Goal: Transaction & Acquisition: Subscribe to service/newsletter

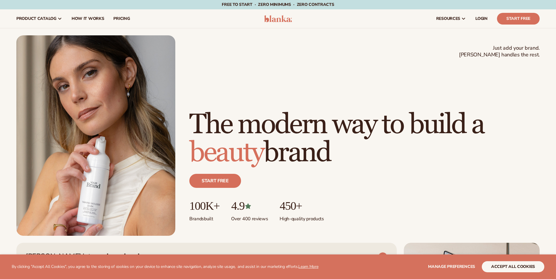
click at [251, 120] on h1 "The modern way to build a beauty brand" at bounding box center [364, 139] width 351 height 56
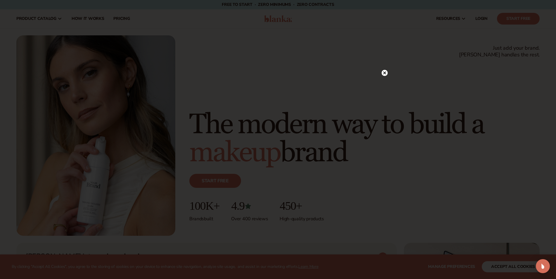
click at [384, 74] on icon at bounding box center [384, 73] width 3 height 3
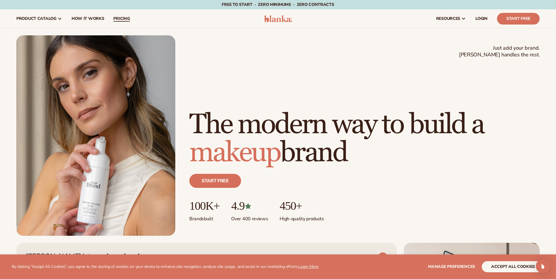
click at [126, 20] on span "pricing" at bounding box center [121, 18] width 16 height 5
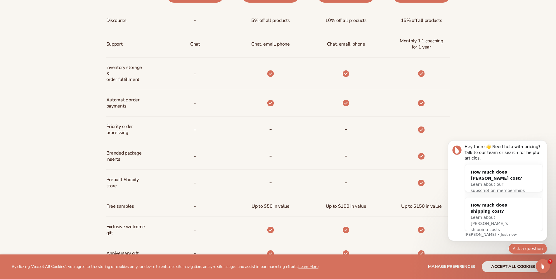
click at [539, 248] on button "Ask a question" at bounding box center [528, 249] width 39 height 11
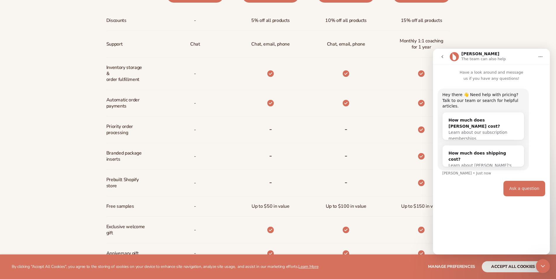
click at [416, 193] on div at bounding box center [422, 183] width 16 height 26
click at [446, 61] on button "go back" at bounding box center [442, 56] width 11 height 11
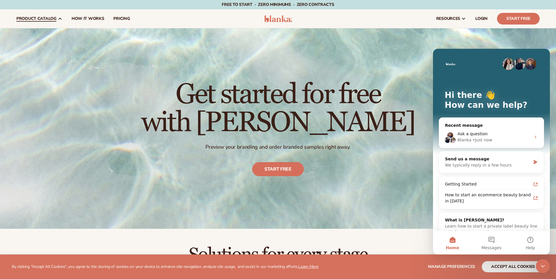
click at [50, 20] on span "product catalog" at bounding box center [36, 18] width 40 height 5
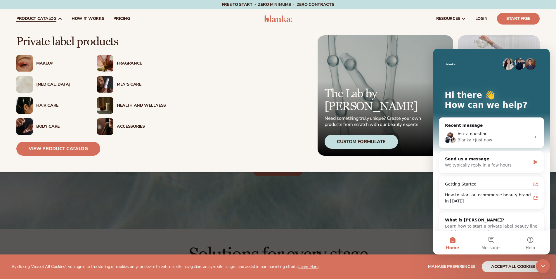
click at [130, 62] on div "Fragrance" at bounding box center [141, 63] width 49 height 5
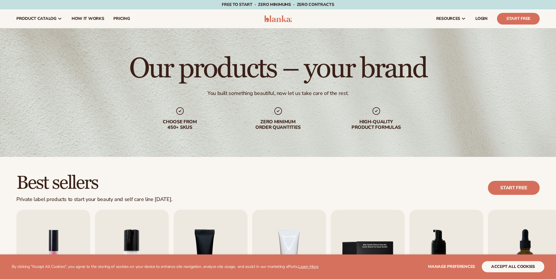
scroll to position [149, 0]
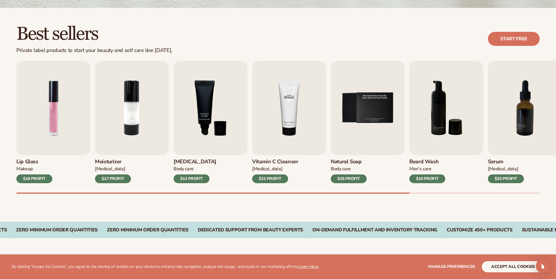
click at [300, 127] on img "4 / 9" at bounding box center [289, 108] width 74 height 94
click at [274, 147] on img "4 / 9" at bounding box center [289, 108] width 74 height 94
click at [277, 176] on div "$21 PROFIT" at bounding box center [270, 179] width 36 height 9
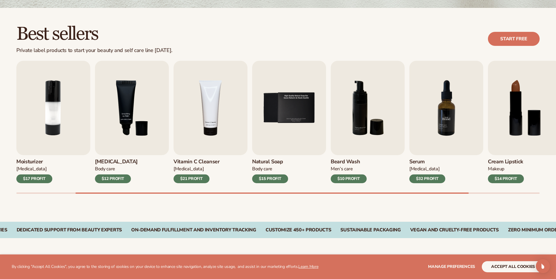
click at [467, 134] on img "7 / 9" at bounding box center [447, 108] width 74 height 94
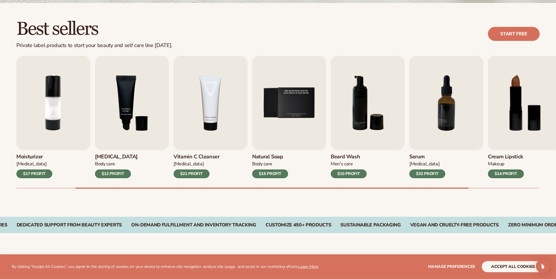
scroll to position [298, 0]
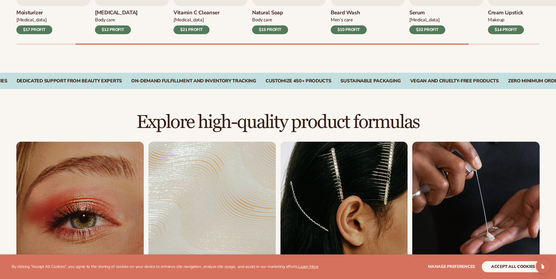
click at [277, 31] on div "$15 PROFIT" at bounding box center [270, 29] width 36 height 9
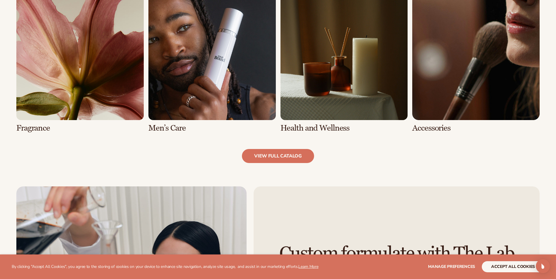
click at [348, 88] on link "7 / 8" at bounding box center [344, 63] width 127 height 140
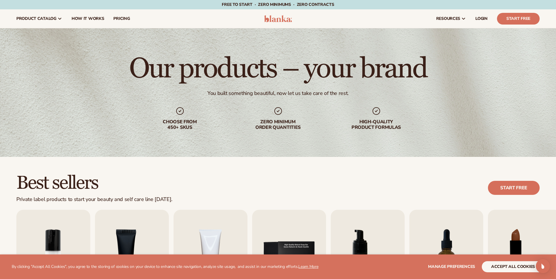
scroll to position [149, 0]
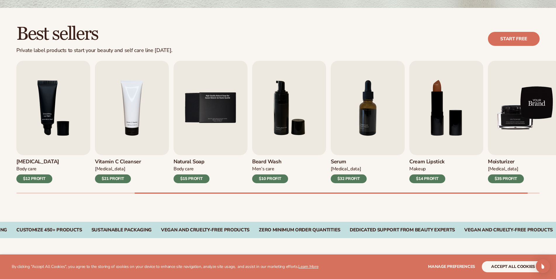
click at [270, 105] on div "Lip Gloss Makeup $16 PROFIT Moisturizer Skin Care $17 PROFIT Lip Balm" at bounding box center [121, 122] width 524 height 122
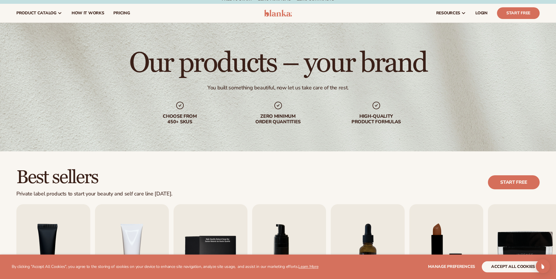
scroll to position [0, 0]
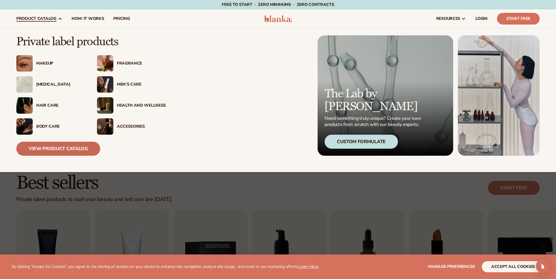
click at [64, 151] on link "View Product Catalog" at bounding box center [58, 149] width 84 height 14
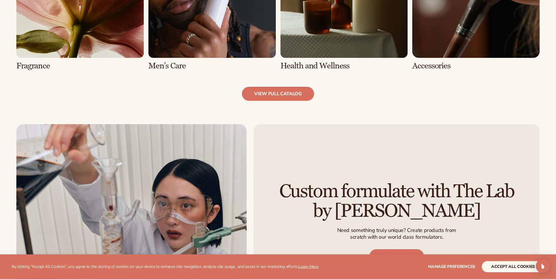
scroll to position [656, 0]
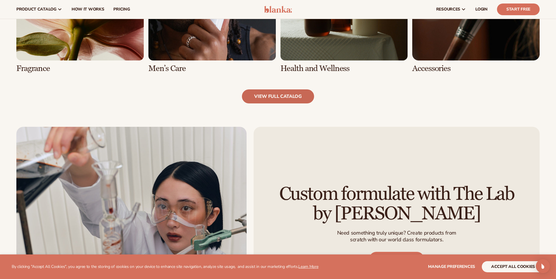
click at [299, 100] on link "view full catalog" at bounding box center [278, 96] width 72 height 14
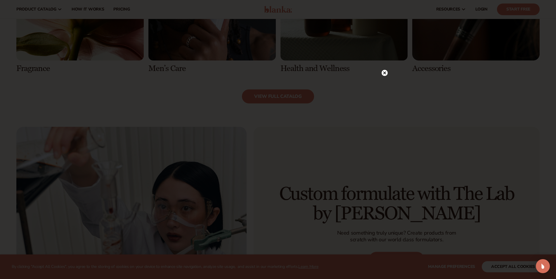
click at [387, 74] on circle at bounding box center [385, 73] width 6 height 6
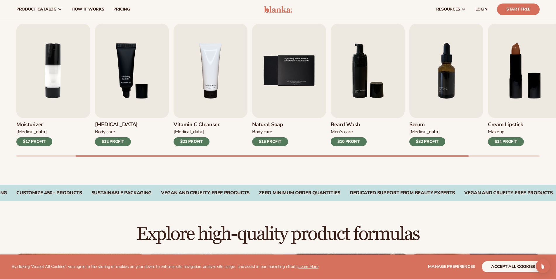
scroll to position [176, 0]
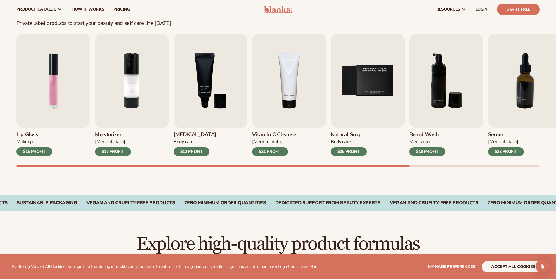
click at [287, 11] on img at bounding box center [278, 9] width 28 height 7
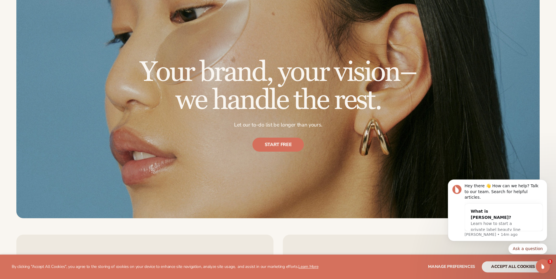
scroll to position [2535, 0]
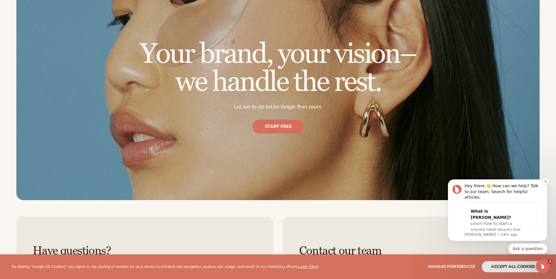
click at [545, 183] on icon "Dismiss notification" at bounding box center [545, 181] width 3 height 3
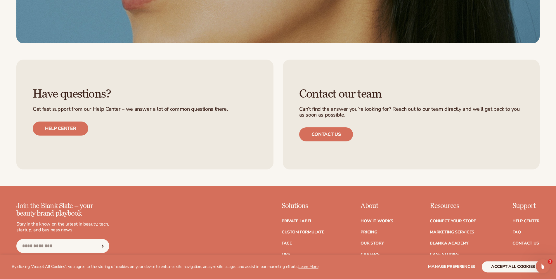
scroll to position [2773, 0]
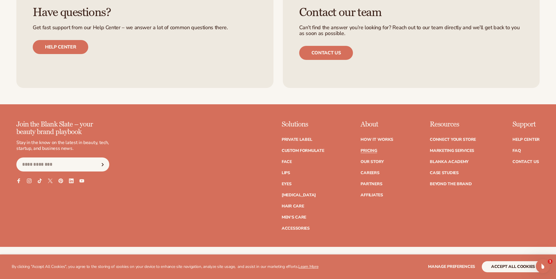
click at [367, 150] on link "Pricing" at bounding box center [369, 151] width 16 height 4
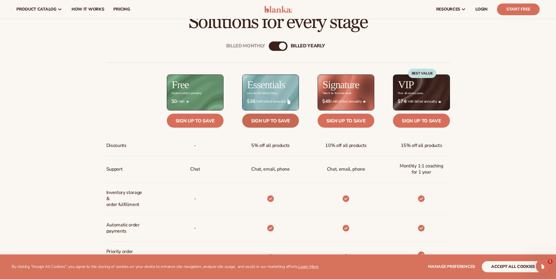
scroll to position [209, 0]
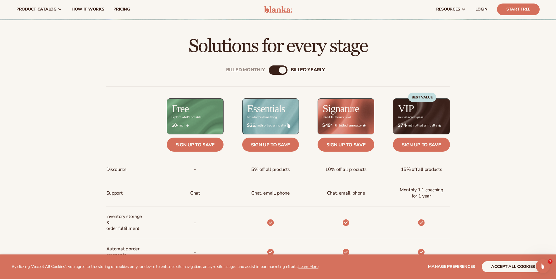
click at [279, 64] on div "Billed Monthly billed Yearly Billed Monthly billed Yearly Discounts Support Inv…" at bounding box center [278, 253] width 377 height 394
click at [278, 74] on div "Billed Monthly billed Yearly" at bounding box center [278, 69] width 19 height 9
click at [282, 69] on div "billed Yearly" at bounding box center [282, 70] width 7 height 7
drag, startPoint x: 279, startPoint y: 69, endPoint x: 263, endPoint y: 71, distance: 16.8
click at [269, 71] on div "Billed Monthly billed Yearly" at bounding box center [278, 69] width 19 height 9
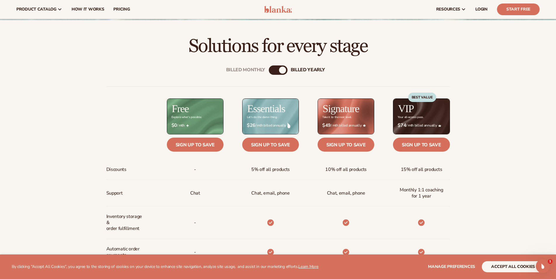
click at [278, 66] on div "Billed Monthly billed Yearly" at bounding box center [278, 69] width 19 height 9
click at [277, 70] on div "Billed Monthly billed Yearly" at bounding box center [278, 69] width 19 height 9
click at [280, 70] on div "billed Yearly" at bounding box center [282, 70] width 7 height 7
drag, startPoint x: 280, startPoint y: 70, endPoint x: 248, endPoint y: 69, distance: 31.6
click at [269, 69] on div "Billed Monthly billed Yearly" at bounding box center [278, 69] width 19 height 9
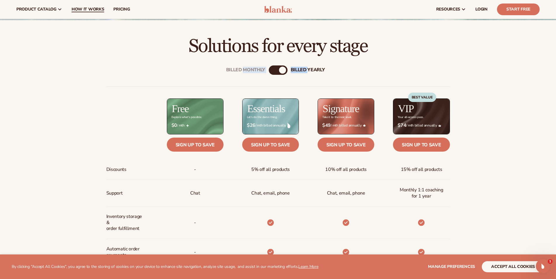
click at [90, 9] on span "How It Works" at bounding box center [88, 9] width 33 height 5
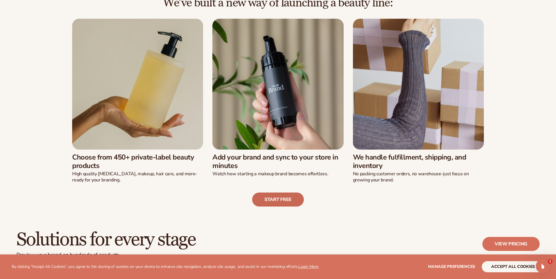
click at [280, 205] on link "Start free" at bounding box center [278, 200] width 52 height 14
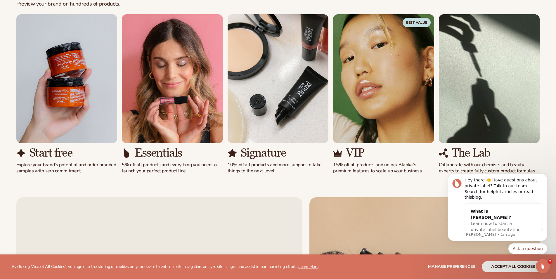
scroll to position [477, 0]
